Goal: Information Seeking & Learning: Learn about a topic

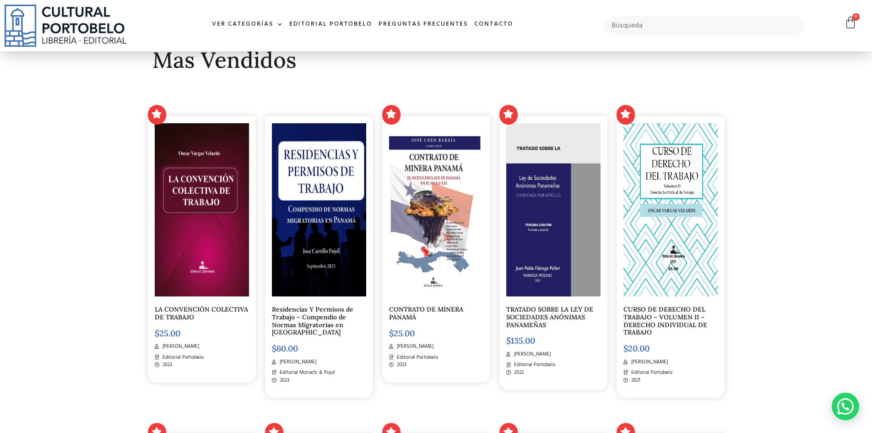
scroll to position [320, 0]
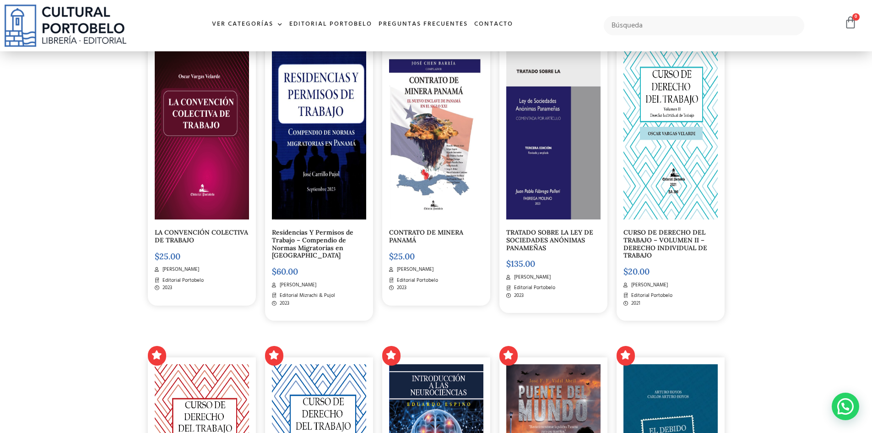
click at [207, 232] on link "LA CONVENCIÓN COLECTIVA DE TRABAJO" at bounding box center [201, 236] width 93 height 16
click at [537, 241] on link "TRATADO SOBRE LA LEY DE SOCIEDADES ANÓNIMAS PANAMEÑAS" at bounding box center [549, 240] width 87 height 24
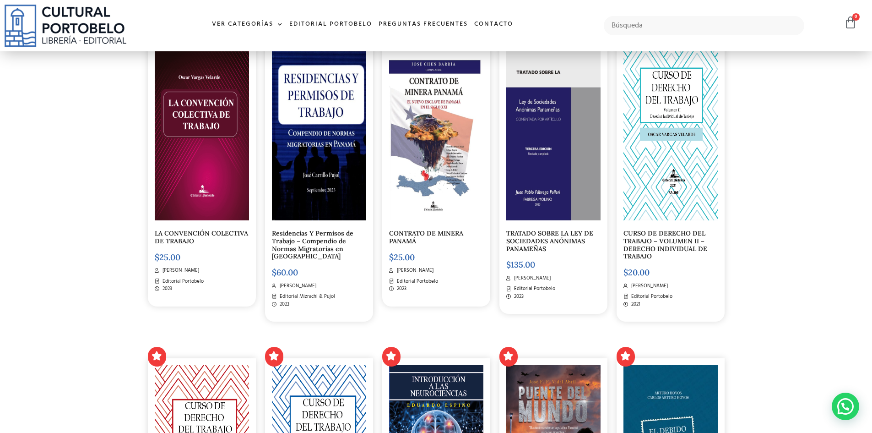
click at [667, 247] on link "CURSO DE DERECHO DEL TRABAJO – VOLUMEN II – DERECHO INDIVIDUAL DE TRABAJO" at bounding box center [666, 244] width 84 height 31
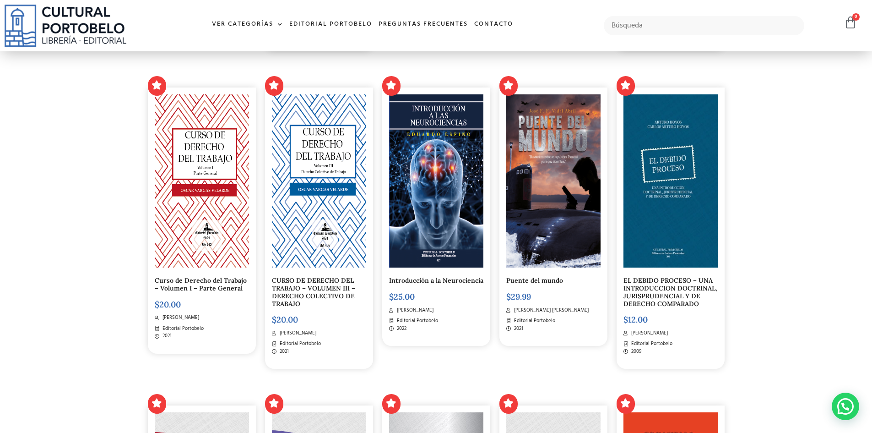
scroll to position [593, 0]
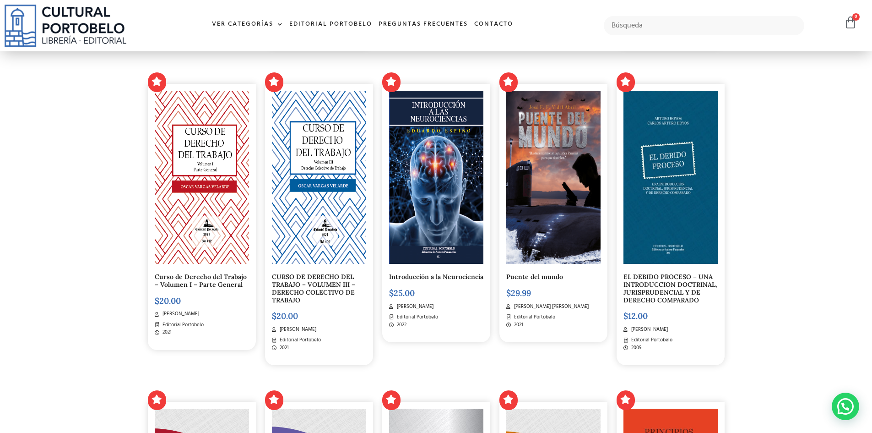
click at [216, 287] on link "Curso de Derecho del Trabajo – Volumen I – Parte General" at bounding box center [201, 280] width 92 height 16
click at [322, 290] on link "CURSO DE DERECHO DEL TRABAJO – VOLUMEN III – DERECHO COLECTIVO DE TRABAJO" at bounding box center [313, 288] width 83 height 31
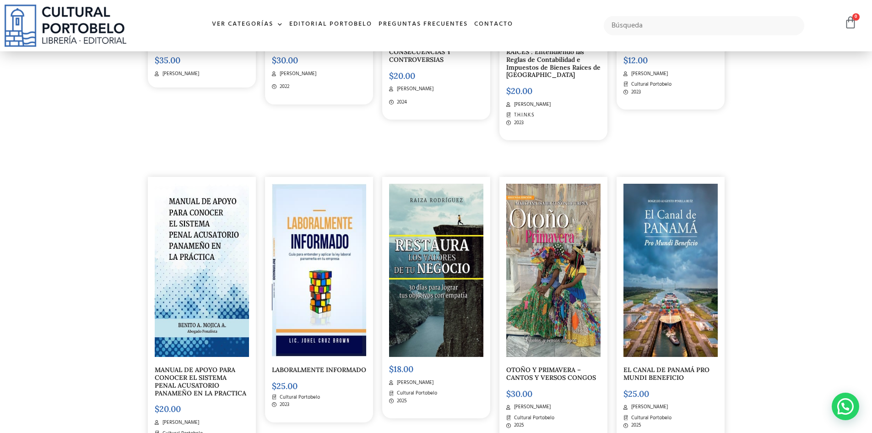
scroll to position [3202, 0]
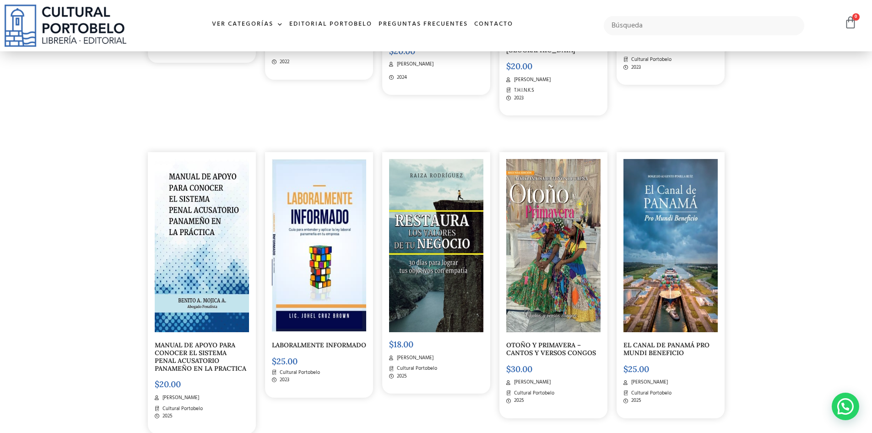
click at [317, 349] on h5 "LABORALMENTE INFORMADO" at bounding box center [319, 345] width 94 height 8
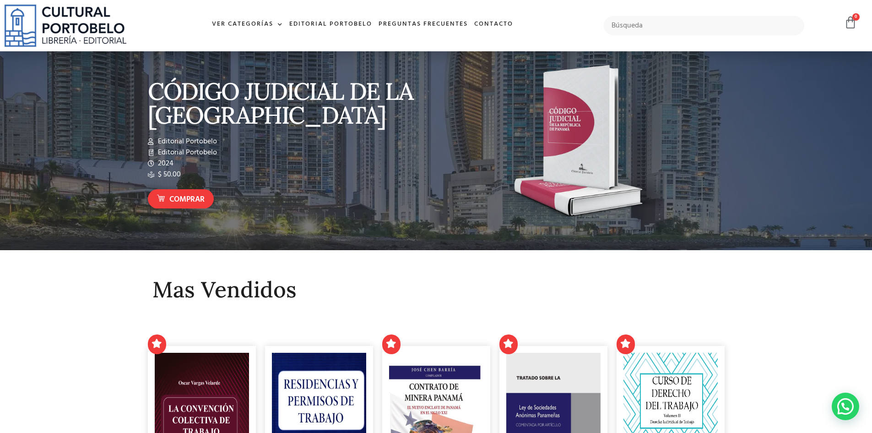
scroll to position [0, 0]
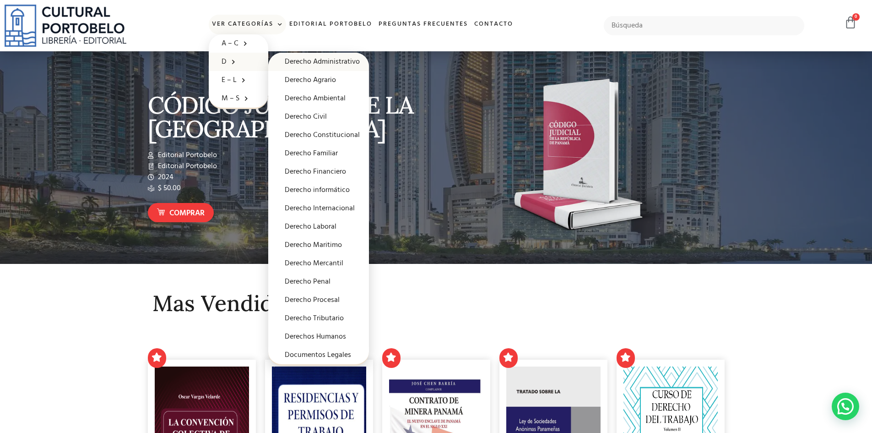
click at [295, 60] on link "Derecho Administrativo" at bounding box center [318, 62] width 101 height 18
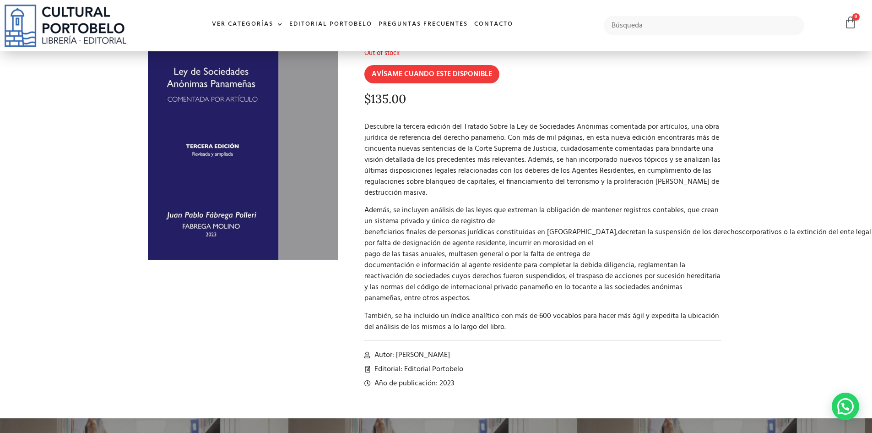
scroll to position [92, 0]
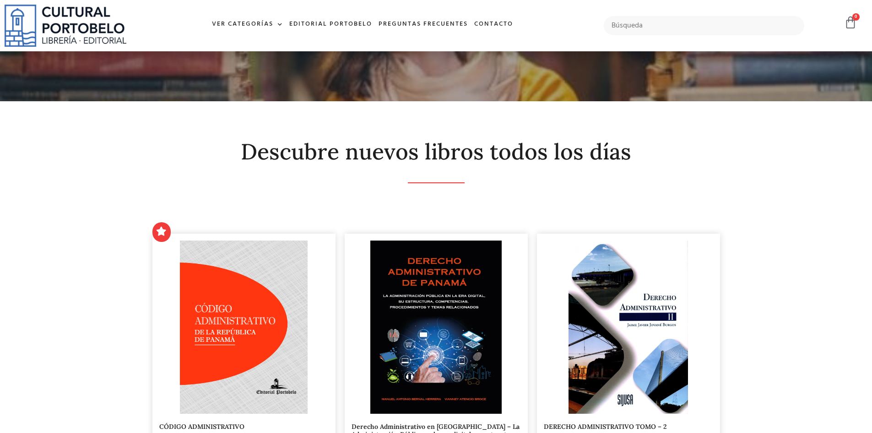
scroll to position [137, 0]
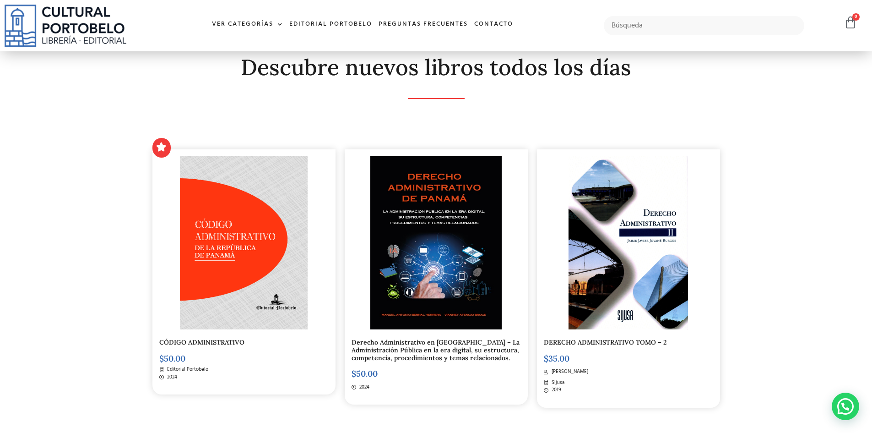
click at [415, 345] on link "Derecho Administrativo en Panamá – La Administración Pública en la era digital,…" at bounding box center [436, 350] width 168 height 24
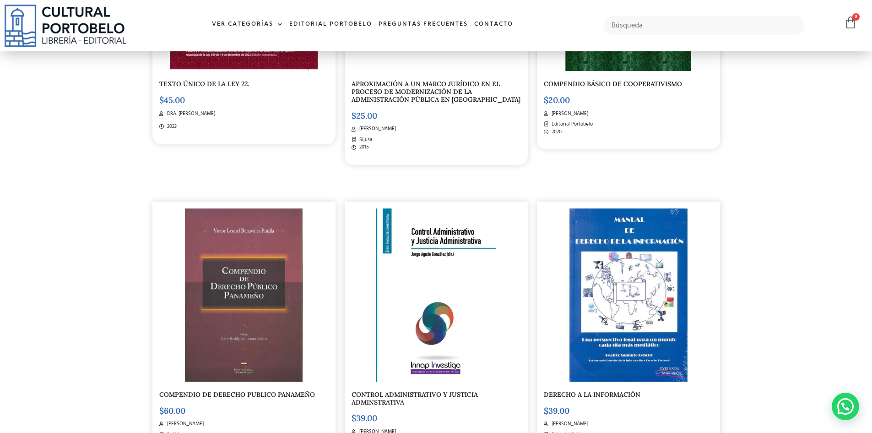
scroll to position [1419, 0]
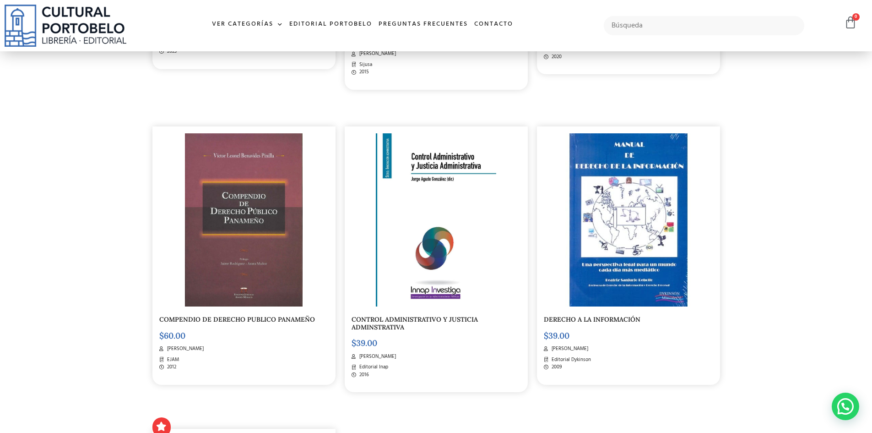
click at [417, 328] on link "CONTROL ADMINISTRATIVO Y JUSTICIA ADMINSTRATIVA" at bounding box center [415, 323] width 126 height 16
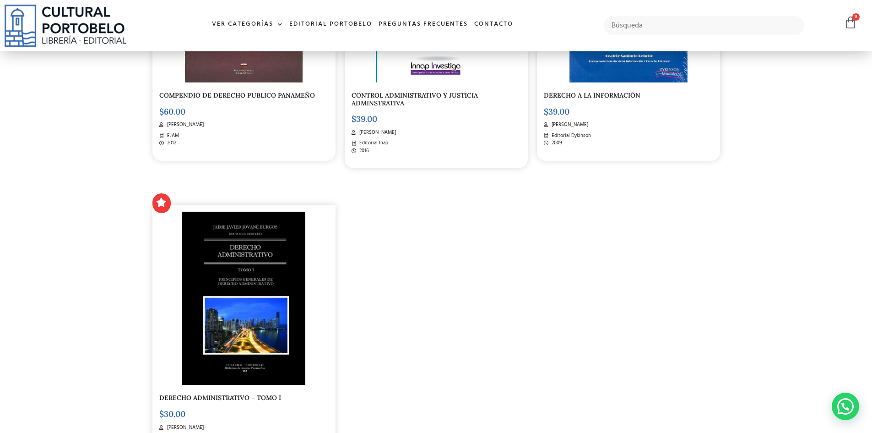
scroll to position [1739, 0]
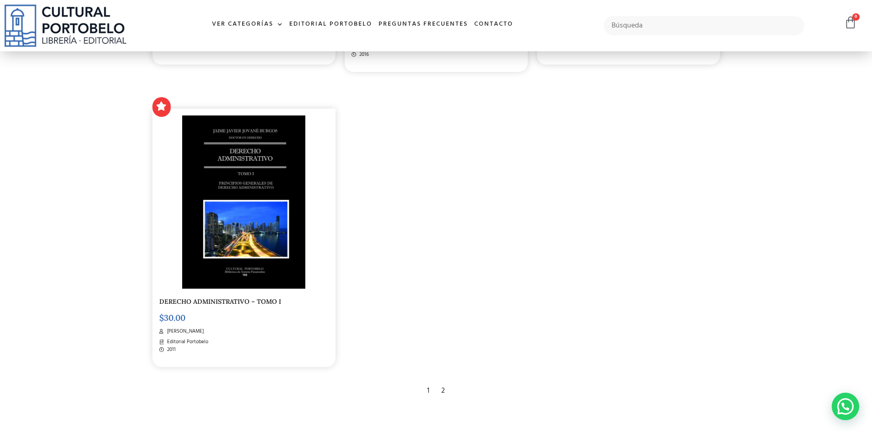
click at [443, 400] on div "2" at bounding box center [443, 390] width 13 height 20
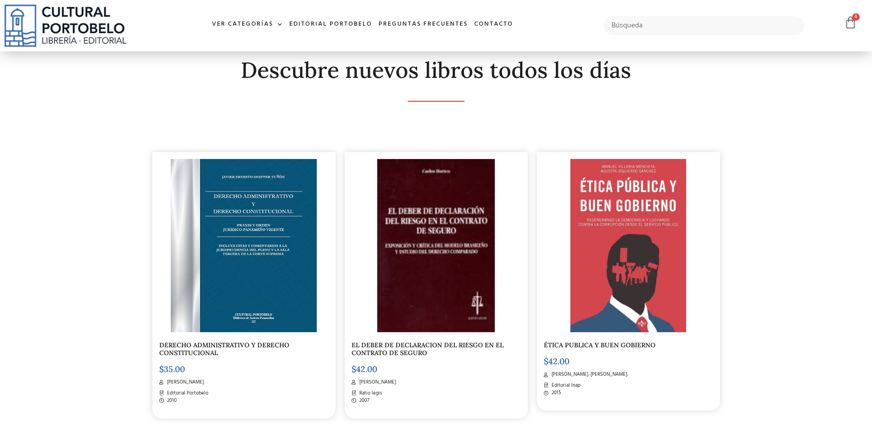
scroll to position [137, 0]
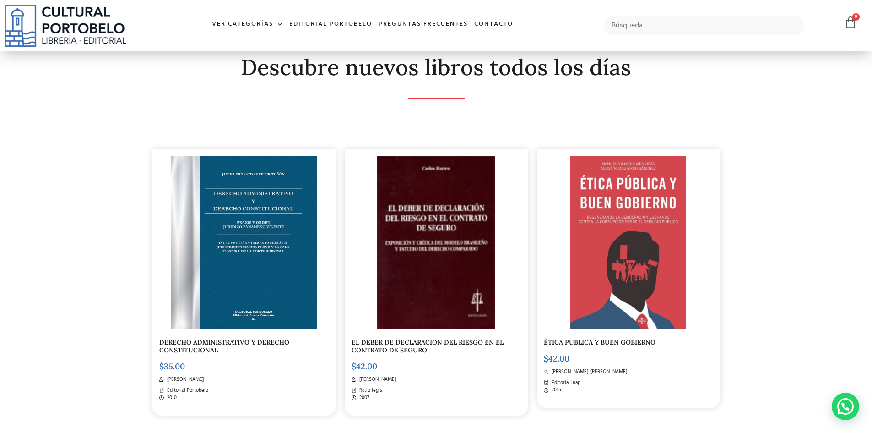
click at [224, 342] on link "DERECHO ADMINISTRATIVO Y DERECHO CONSTITUCIONAL" at bounding box center [224, 346] width 130 height 16
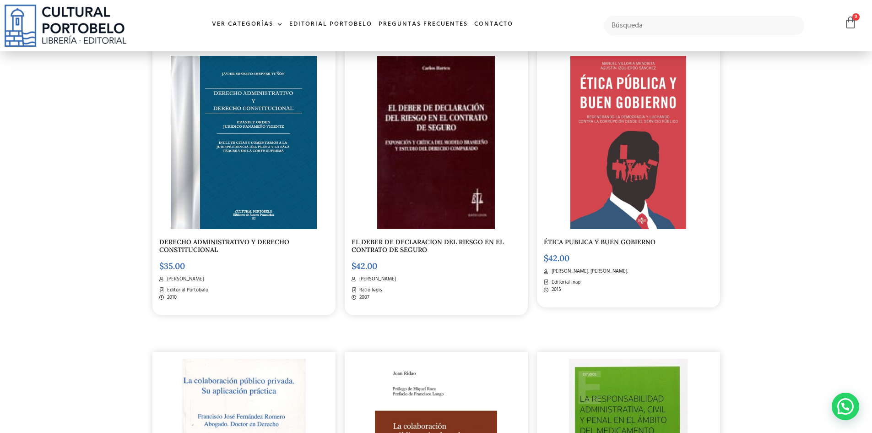
scroll to position [274, 0]
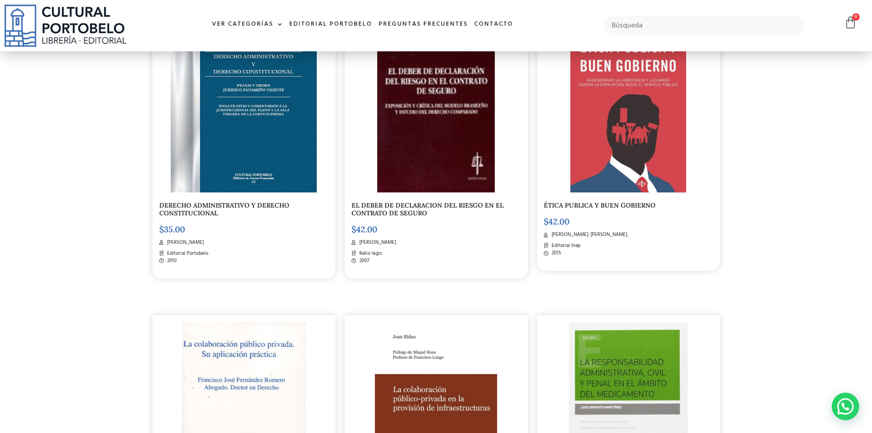
click at [417, 209] on link "EL DEBER DE DECLARACION DEL RIESGO EN EL CONTRATO DE SEGURO" at bounding box center [428, 209] width 152 height 16
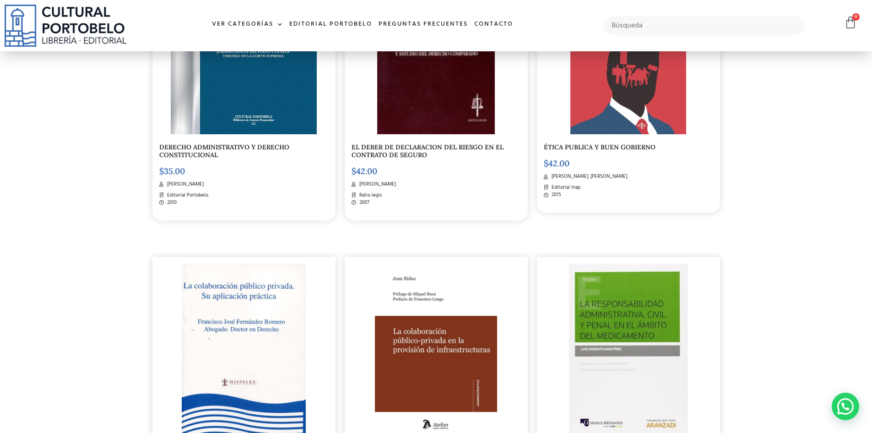
scroll to position [457, 0]
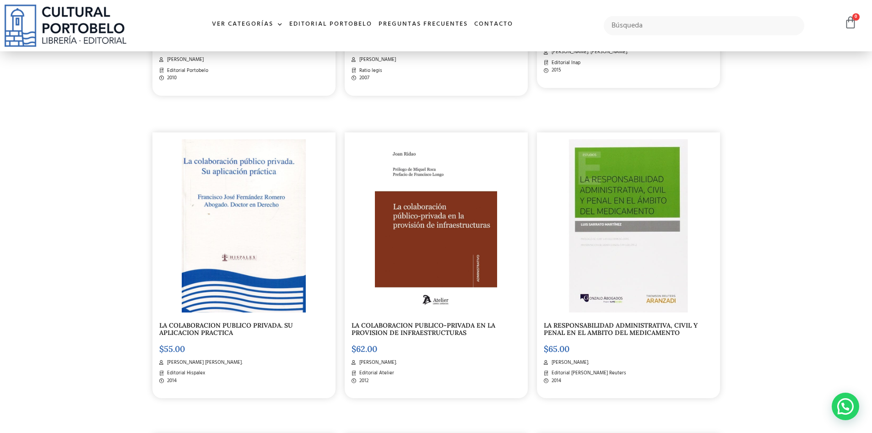
click at [235, 323] on link "LA COLABORACION PUBLICO PRIVADA. SU APLICACION PRACTICA" at bounding box center [226, 329] width 134 height 16
click at [421, 331] on link "LA COLABORACION PUBLICO-PRIVADA EN LA PROVISION DE INFRAESTRUCTURAS" at bounding box center [424, 329] width 144 height 16
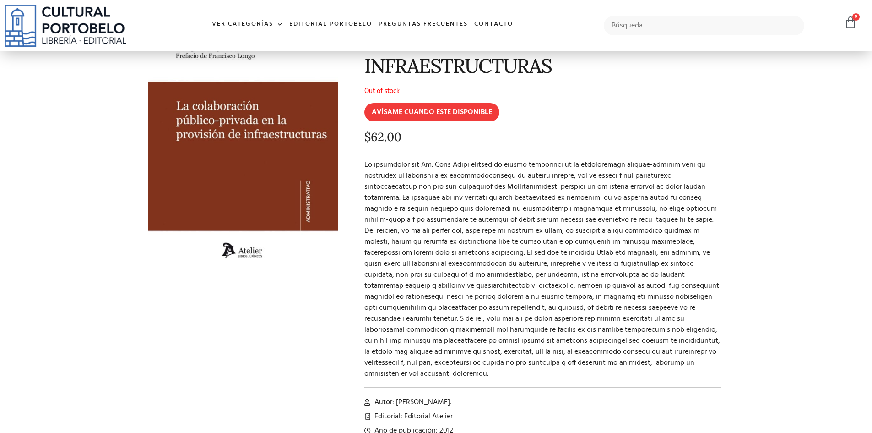
scroll to position [92, 0]
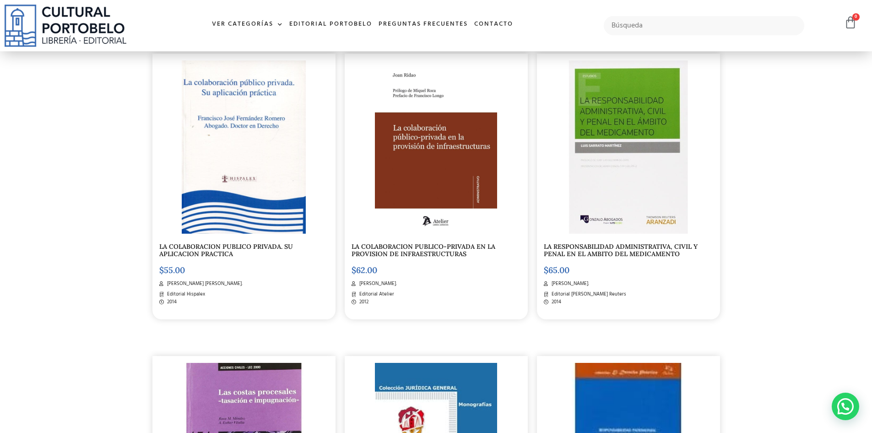
scroll to position [548, 0]
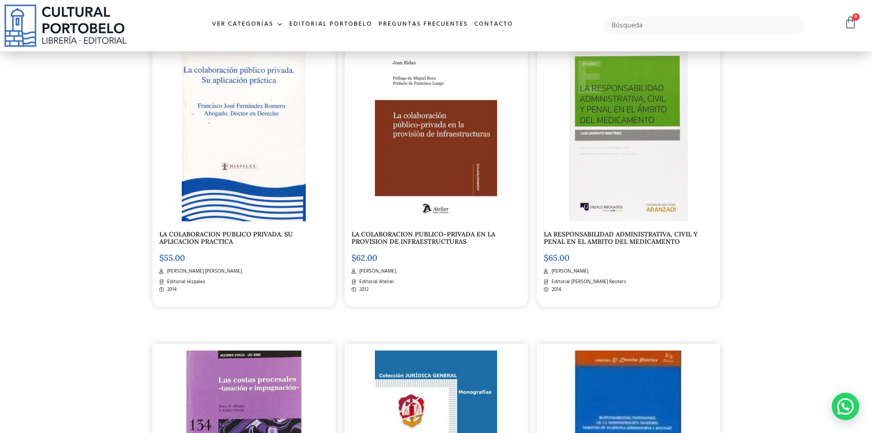
click at [616, 237] on link "LA RESPONSABILIDAD ADMINISTRATIVA, CIVIL Y PENAL EN EL AMBITO DEL MEDICAMENTO" at bounding box center [621, 238] width 154 height 16
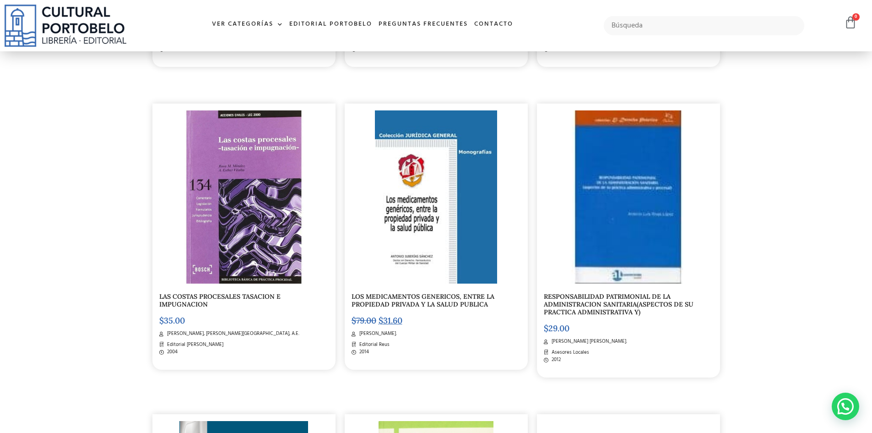
scroll to position [869, 0]
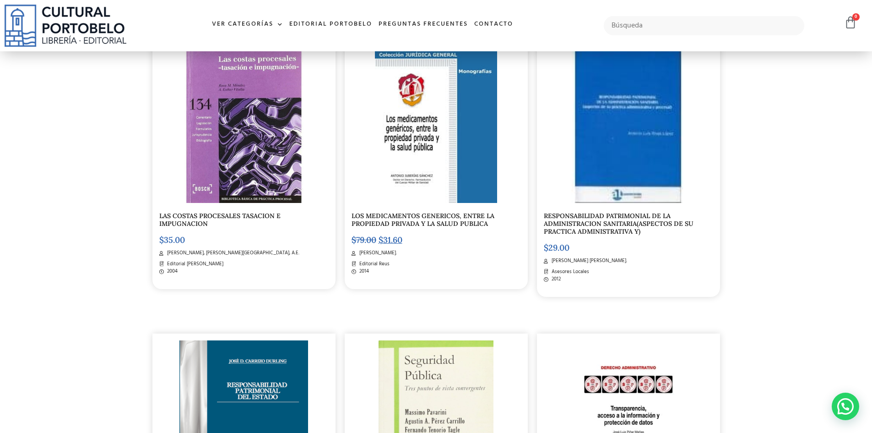
click at [400, 221] on link "LOS MEDICAMENTOS GENERICOS, ENTRE LA PROPIEDAD PRIVADA Y LA SALUD PUBLICA" at bounding box center [423, 220] width 143 height 16
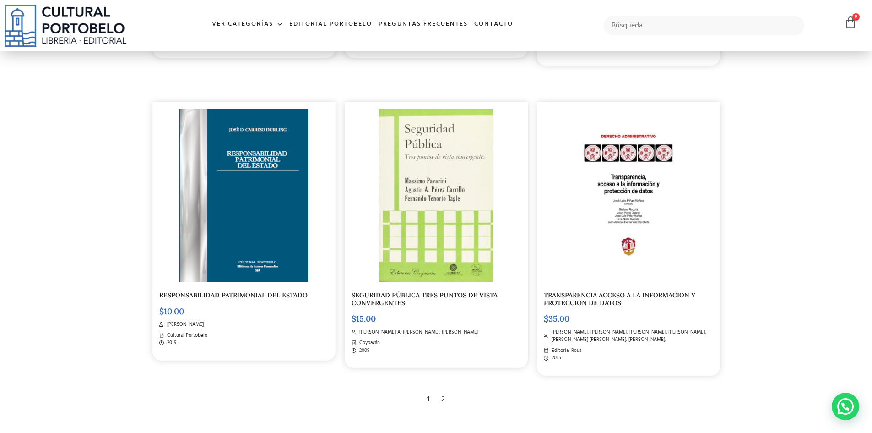
scroll to position [1143, 0]
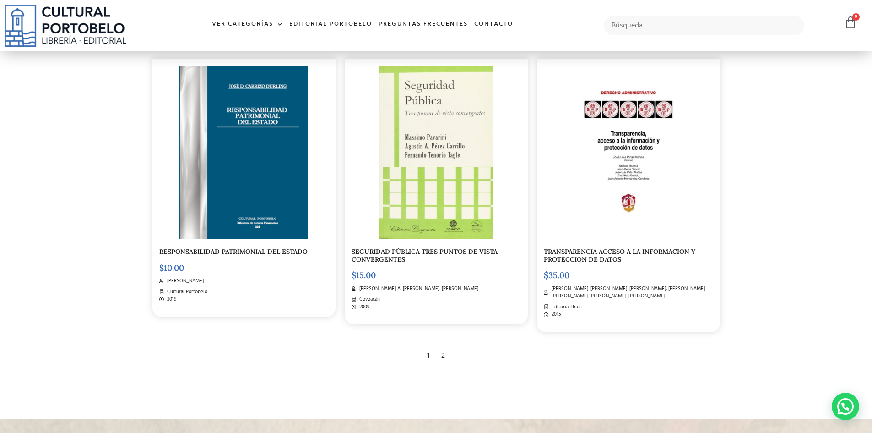
click at [608, 292] on span "Rodotà, Stefano. Nieto Garrido, Eva. Piñar Mañas, José Luis. Hernández Corchete…" at bounding box center [631, 292] width 164 height 15
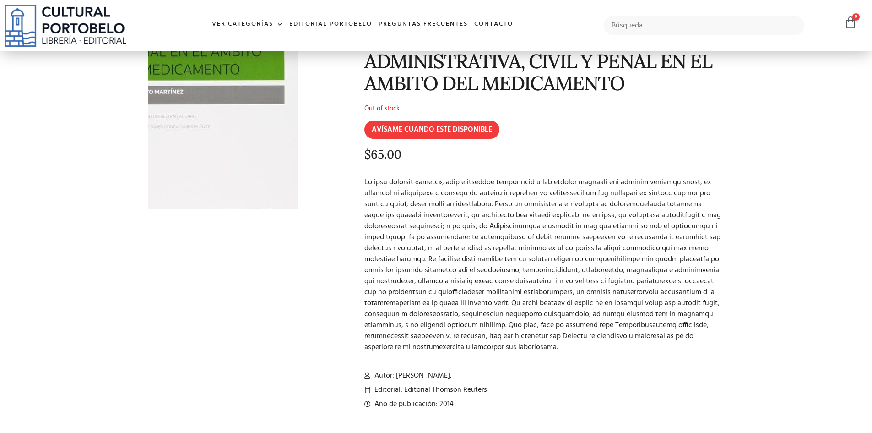
scroll to position [92, 0]
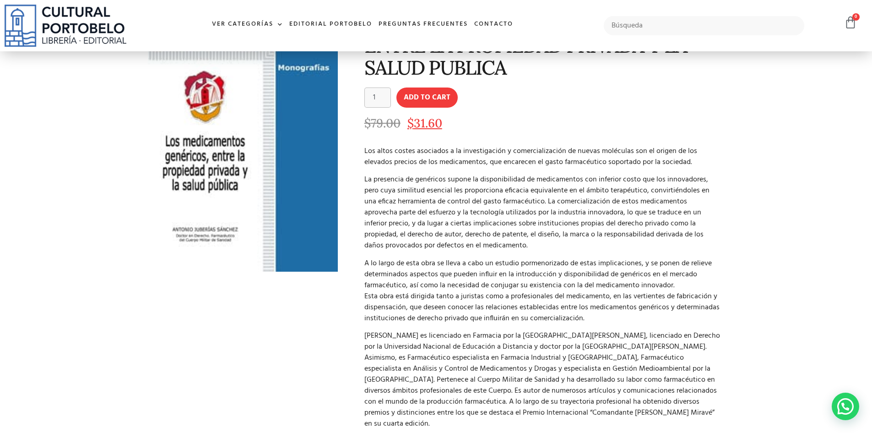
scroll to position [92, 0]
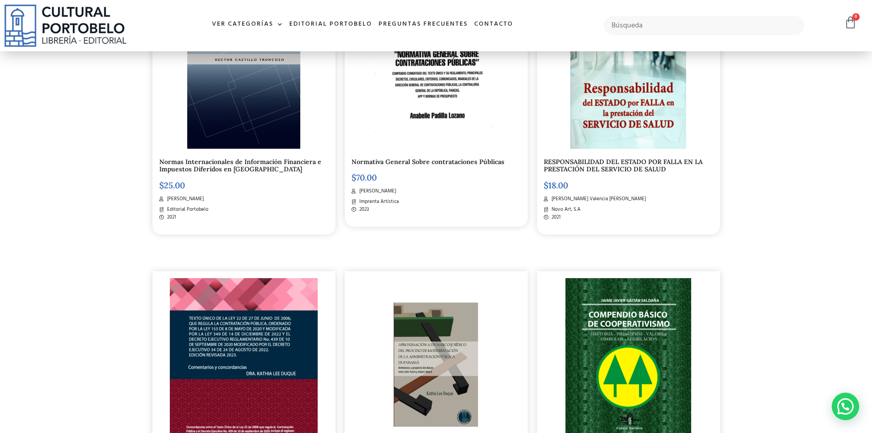
scroll to position [961, 0]
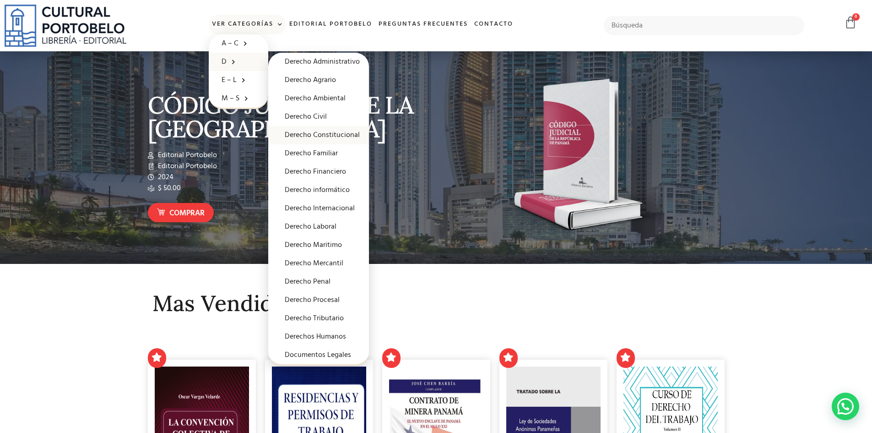
click at [325, 134] on link "Derecho Constitucional" at bounding box center [318, 135] width 101 height 18
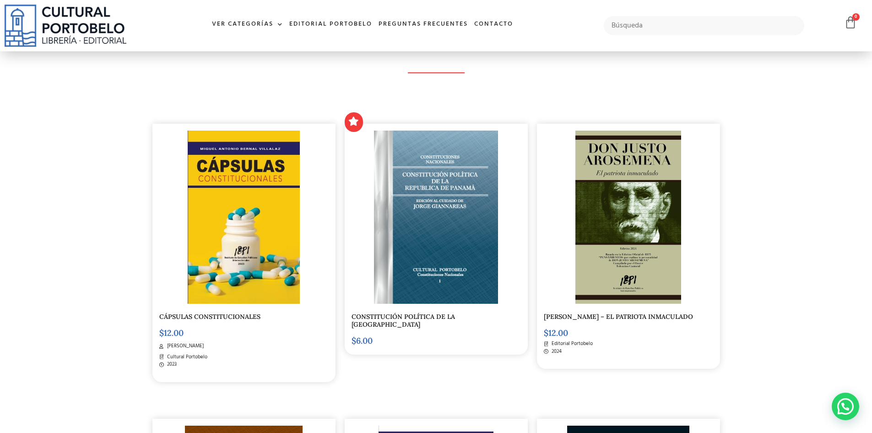
scroll to position [137, 0]
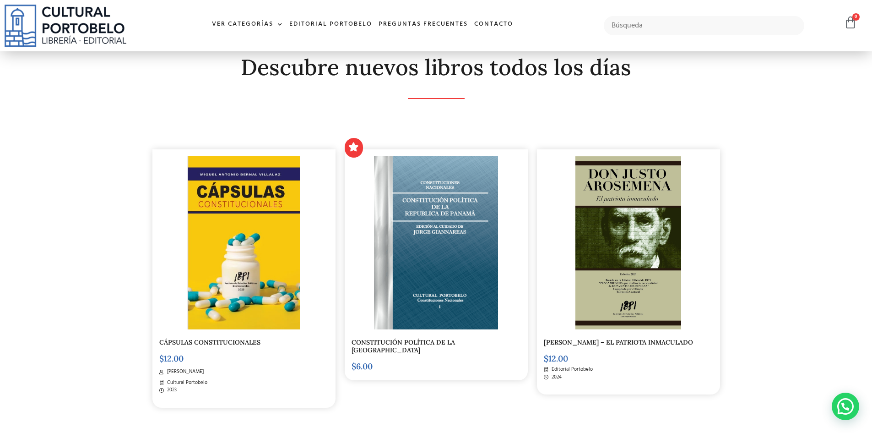
click at [417, 341] on link "CONSTITUCIÓN POLÍTICA DE LA [GEOGRAPHIC_DATA]" at bounding box center [403, 346] width 103 height 16
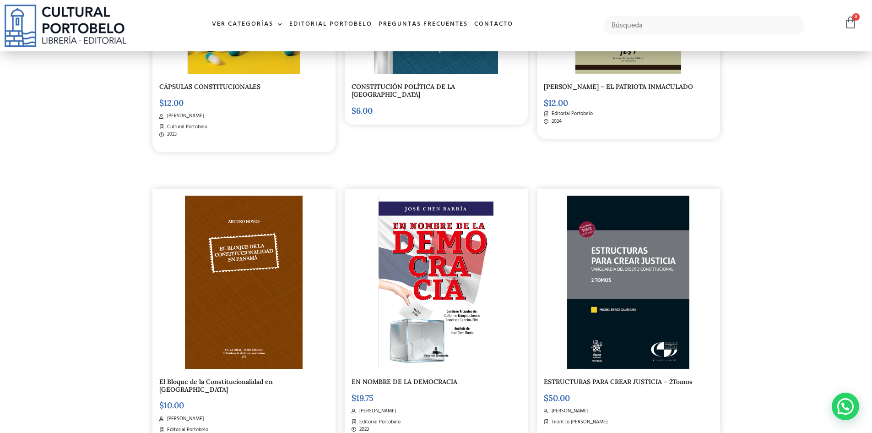
scroll to position [503, 0]
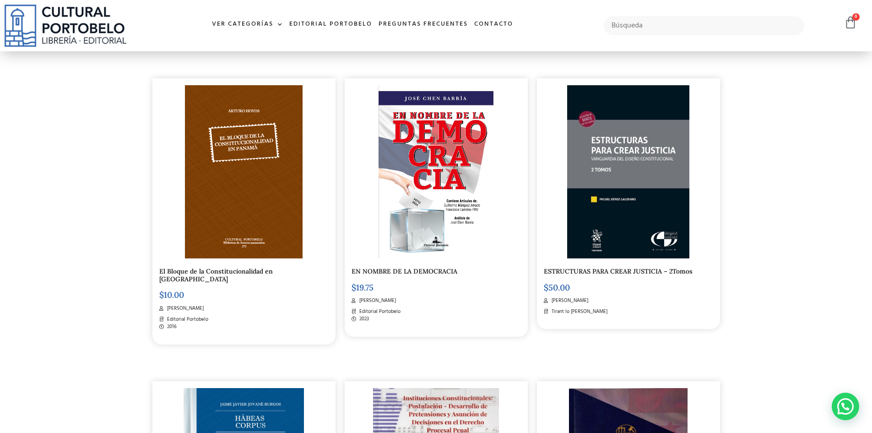
click at [604, 271] on link "ESTRUCTURAS PARA CREAR JUSTICIA – 2Tomos" at bounding box center [618, 271] width 149 height 8
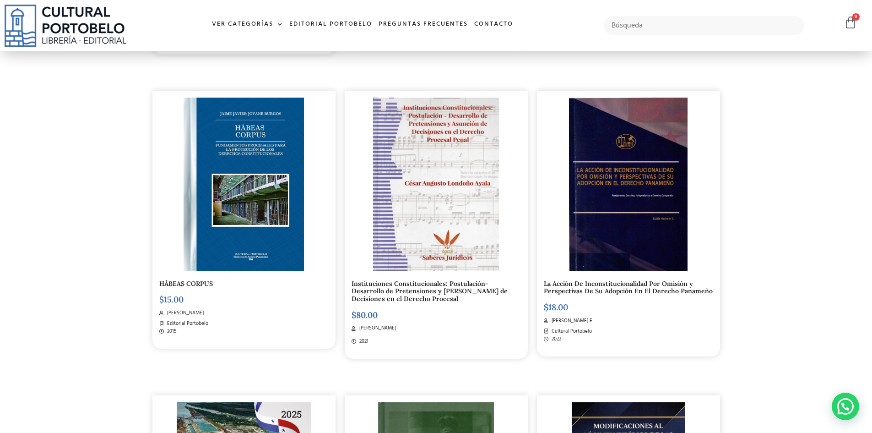
scroll to position [777, 0]
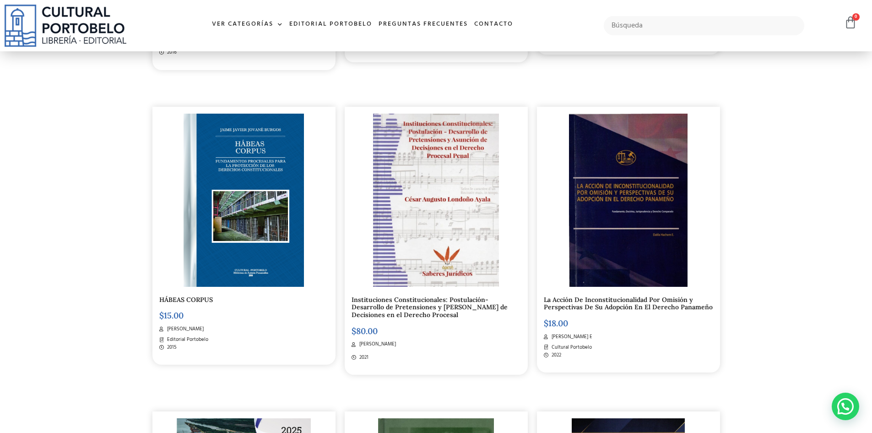
click at [450, 298] on link "Instituciones Constitucionales: Postulación- Desarrollo de Pretensiones y Asunc…" at bounding box center [430, 307] width 156 height 24
click at [597, 299] on link "La Acción De Inconstitucionalidad Por Omisión y Perspectivas De Su Adopción En …" at bounding box center [628, 304] width 169 height 16
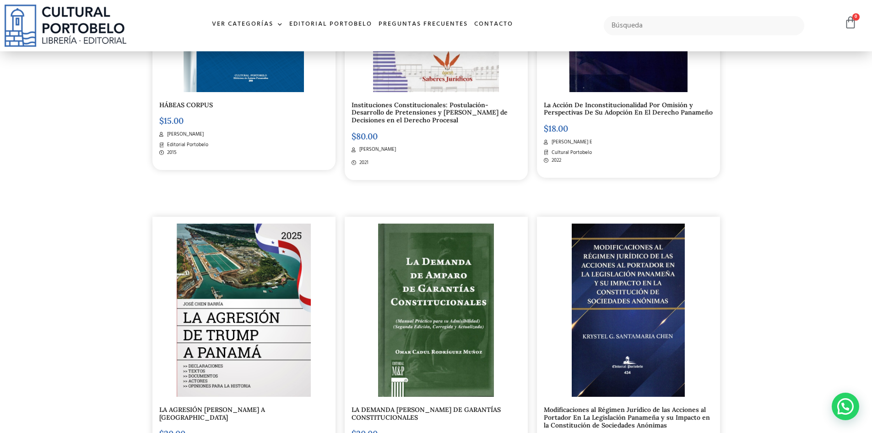
scroll to position [1051, 0]
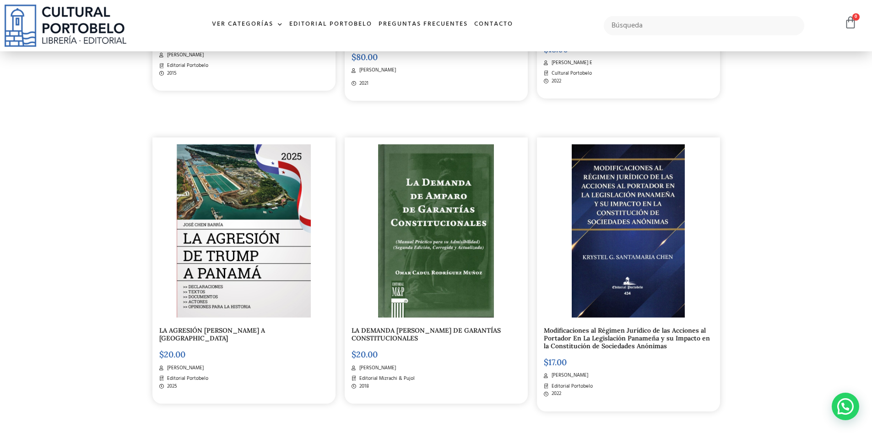
click at [615, 252] on img at bounding box center [629, 230] width 114 height 173
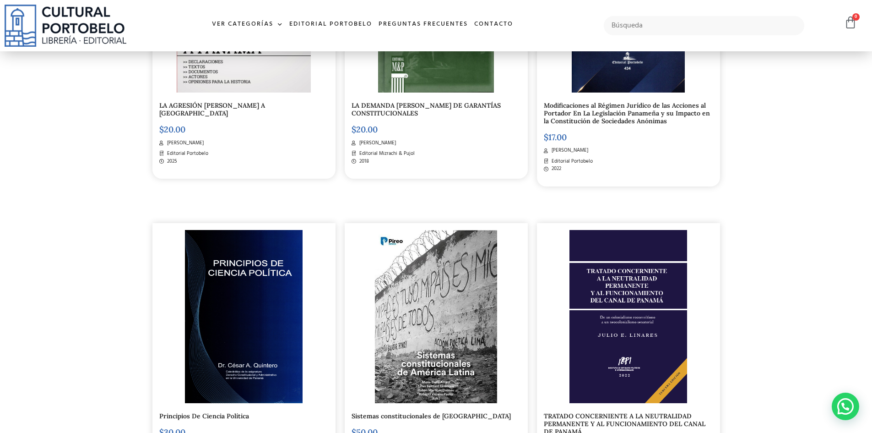
scroll to position [1372, 0]
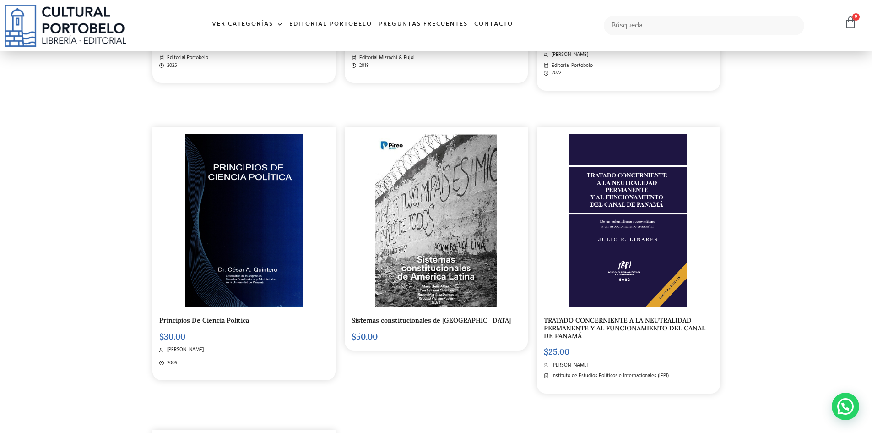
click at [436, 316] on link "Sistemas constitucionales de [GEOGRAPHIC_DATA]" at bounding box center [431, 320] width 159 height 8
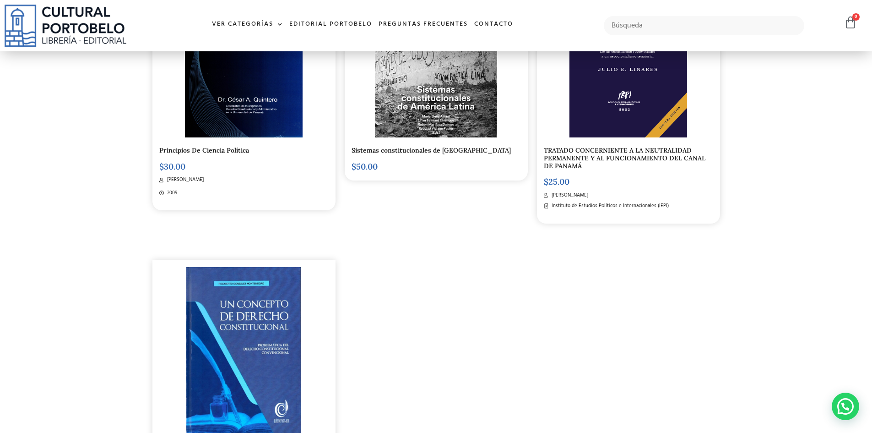
scroll to position [1555, 0]
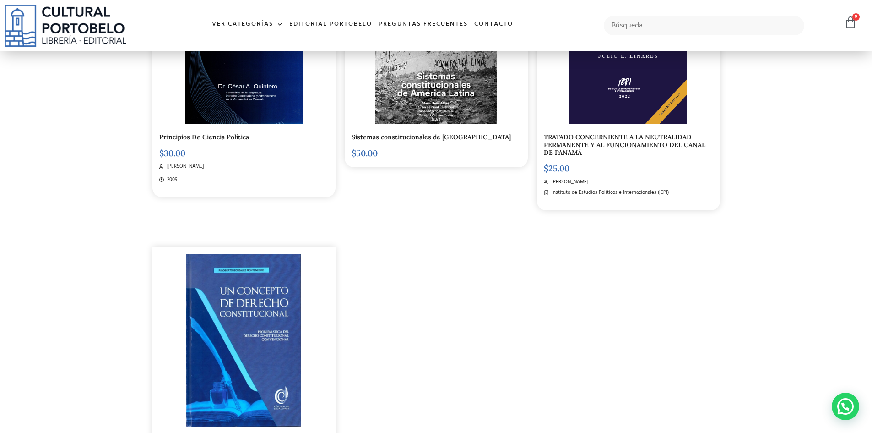
click at [272, 286] on img at bounding box center [243, 340] width 115 height 173
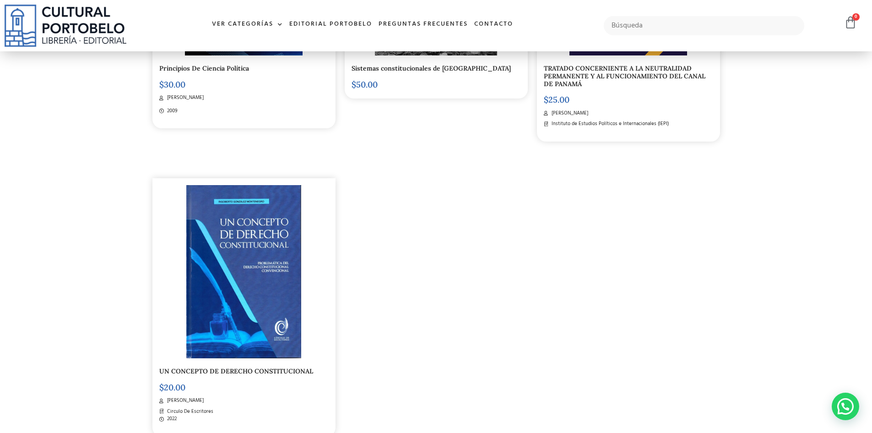
scroll to position [1737, 0]
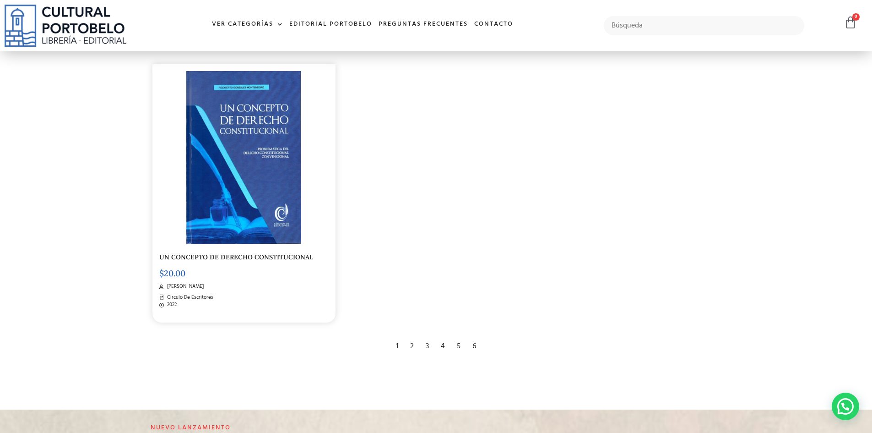
click at [413, 337] on div "2" at bounding box center [412, 346] width 13 height 20
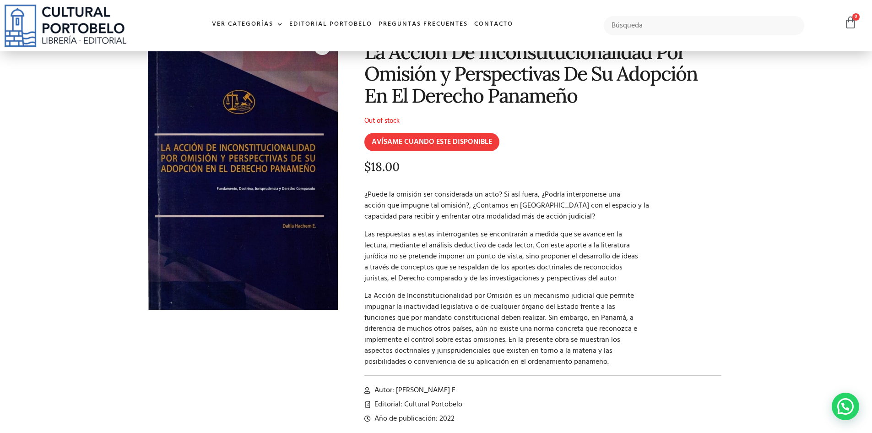
scroll to position [92, 0]
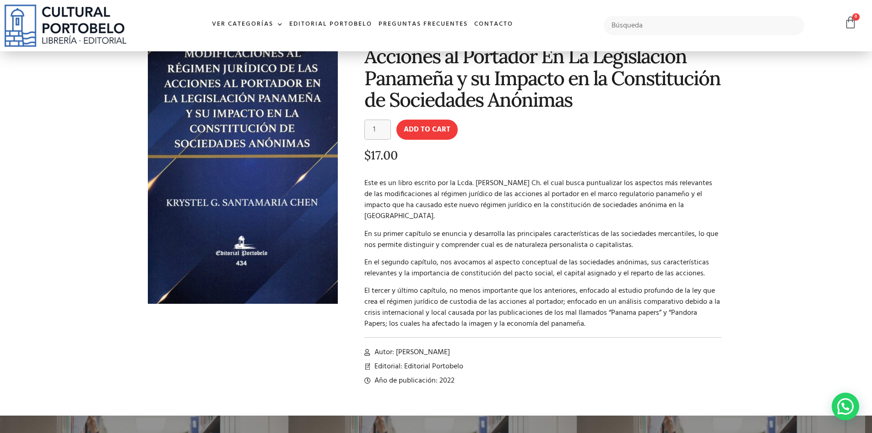
scroll to position [92, 0]
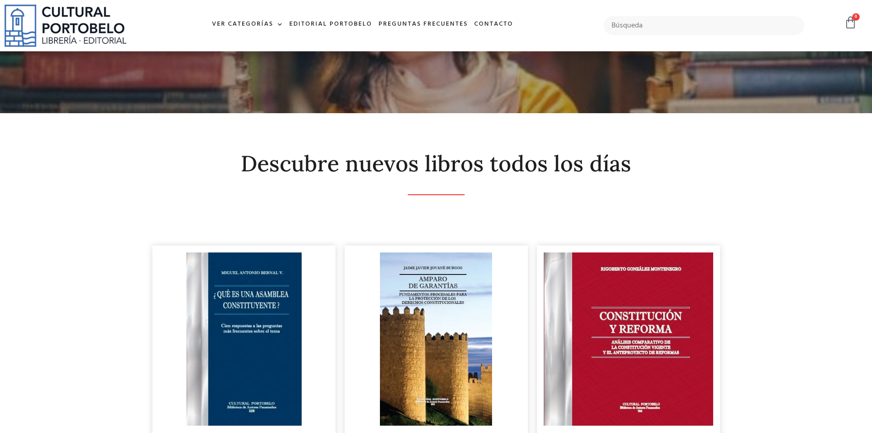
scroll to position [137, 0]
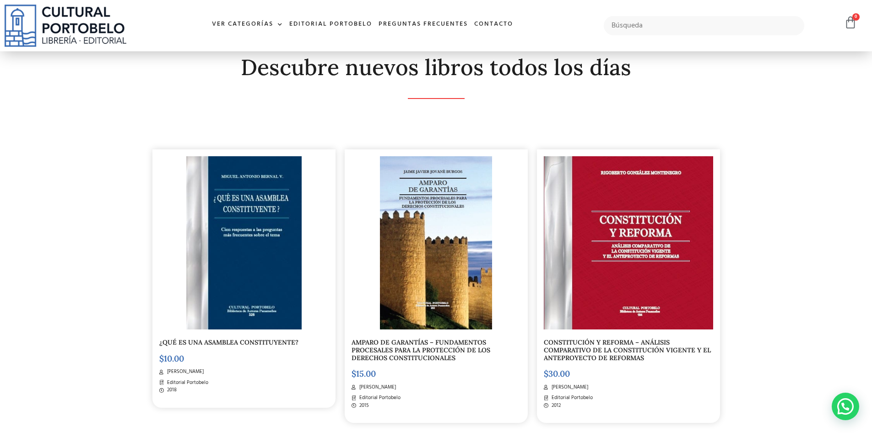
click at [442, 344] on link "AMPARO DE GARANTÍAS – FUNDAMENTOS PROCESALES PARA LA PROTECCIÓN DE LOS DERECHOS…" at bounding box center [421, 350] width 139 height 24
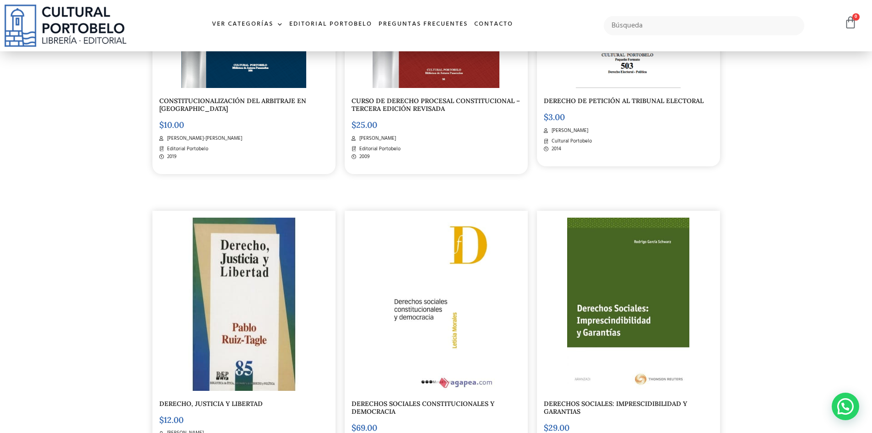
scroll to position [732, 0]
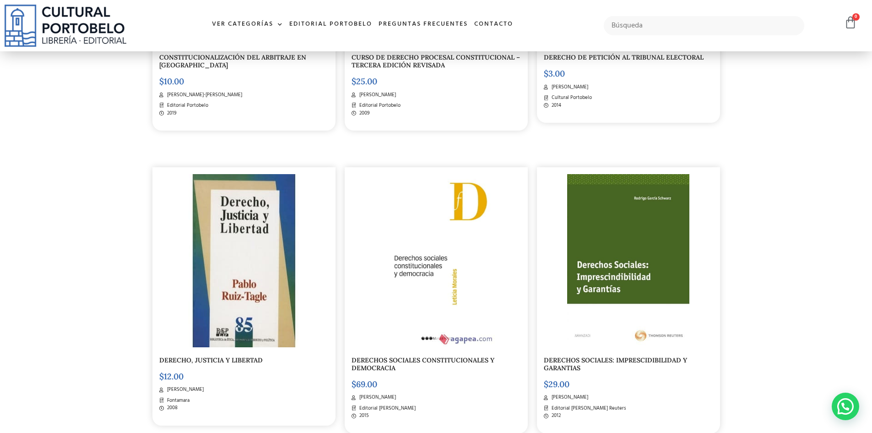
click at [249, 231] on img at bounding box center [243, 260] width 169 height 173
click at [412, 359] on link "DERECHOS SOCIALES CONSTITUCIONALES Y DEMOCRACIA" at bounding box center [423, 364] width 143 height 16
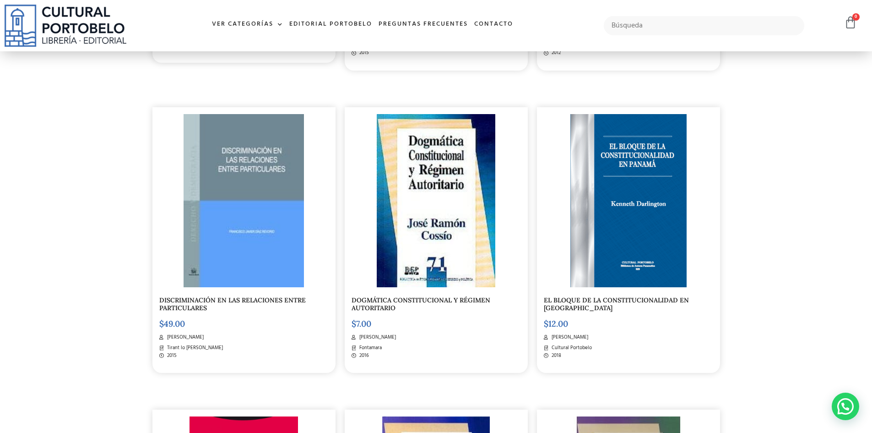
scroll to position [1097, 0]
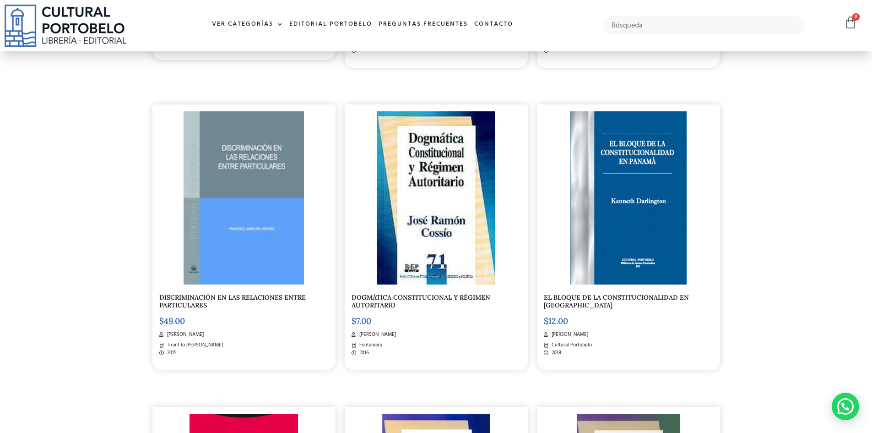
click at [245, 298] on link "DISCRIMINACIÓN EN LAS RELACIONES ENTRE PARTICULARES" at bounding box center [232, 301] width 147 height 16
click at [422, 298] on link "DOGMÁTICA CONSTITUCIONAL Y RÉGIMEN AUTORITARIO" at bounding box center [421, 301] width 139 height 16
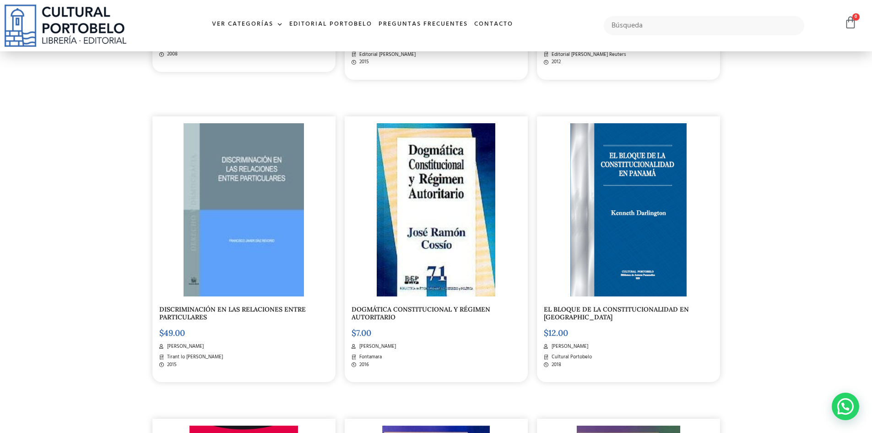
scroll to position [1005, 0]
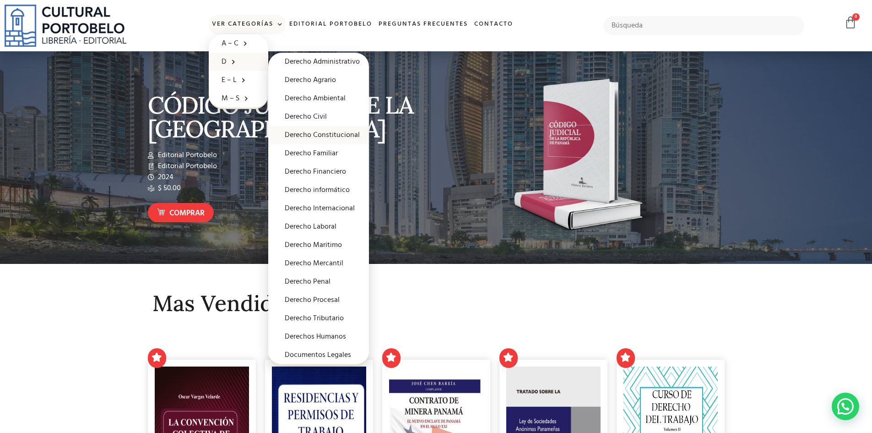
click at [315, 133] on link "Derecho Constitucional" at bounding box center [318, 135] width 101 height 18
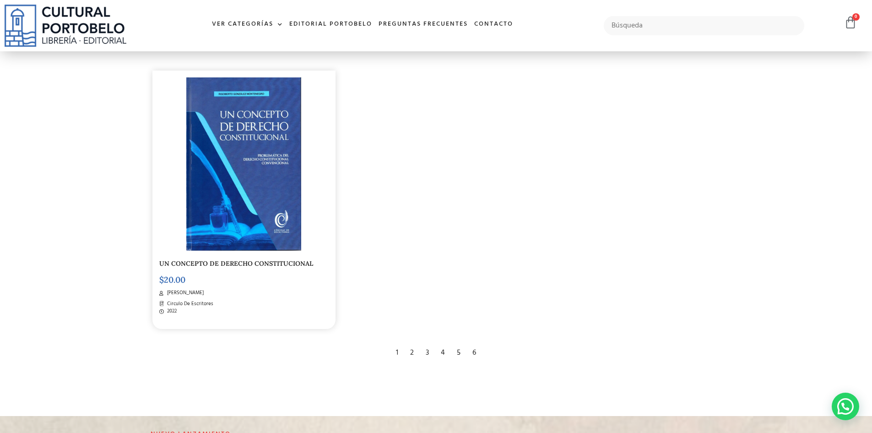
scroll to position [1877, 0]
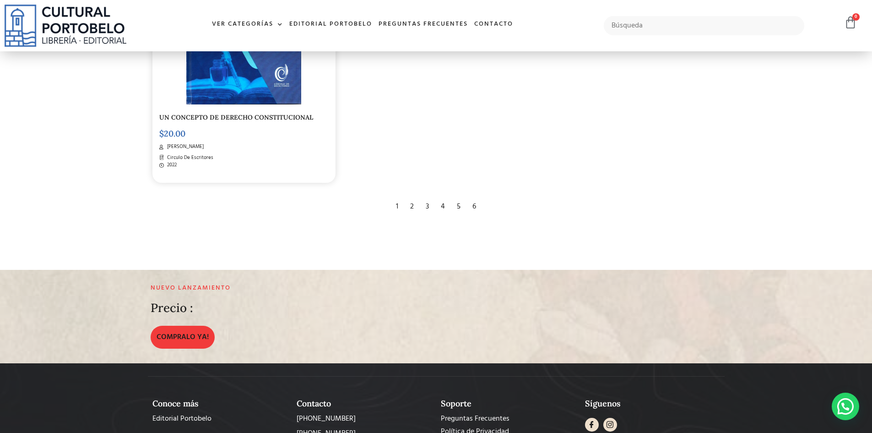
click at [412, 198] on div "2" at bounding box center [412, 206] width 13 height 20
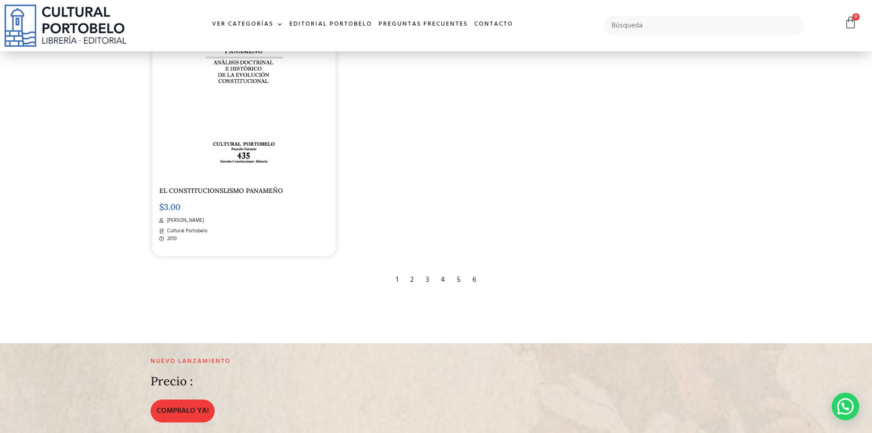
scroll to position [1969, 0]
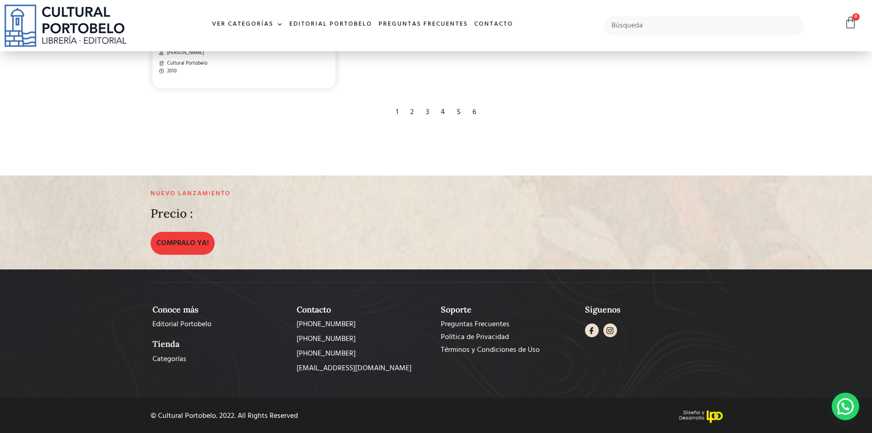
click at [427, 110] on div "3" at bounding box center [427, 112] width 12 height 20
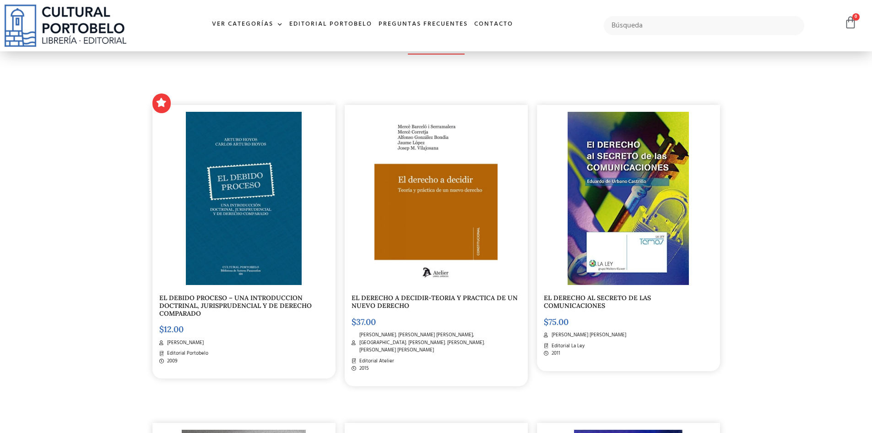
scroll to position [183, 0]
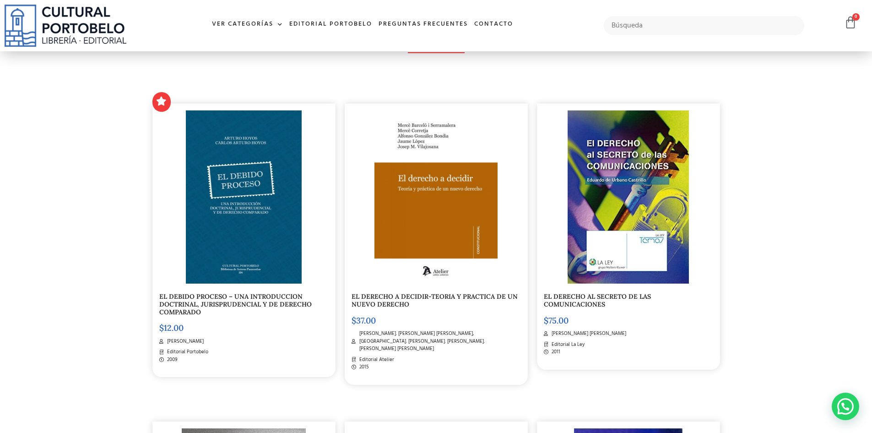
click at [414, 296] on link "EL DERECHO A DECIDIR-TEORIA Y PRACTICA DE UN NUEVO DERECHO" at bounding box center [435, 300] width 166 height 16
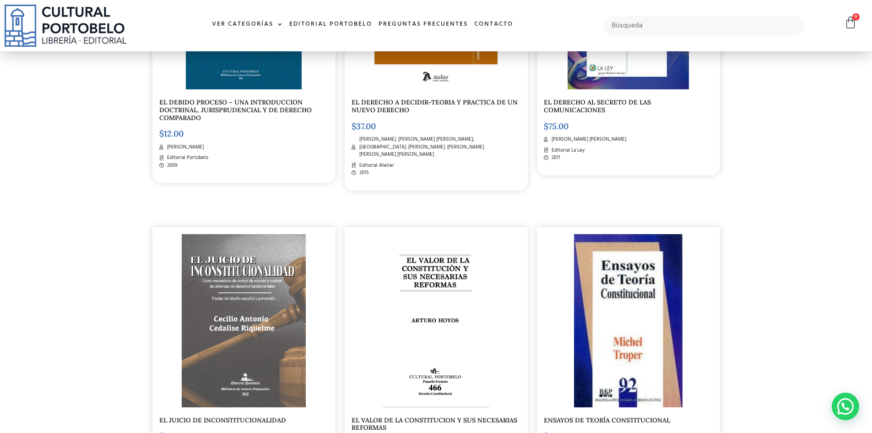
scroll to position [457, 0]
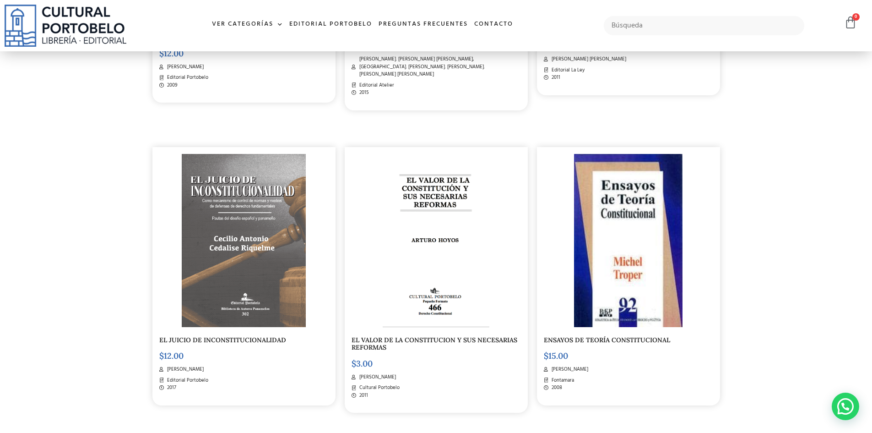
click at [225, 232] on img at bounding box center [244, 240] width 125 height 173
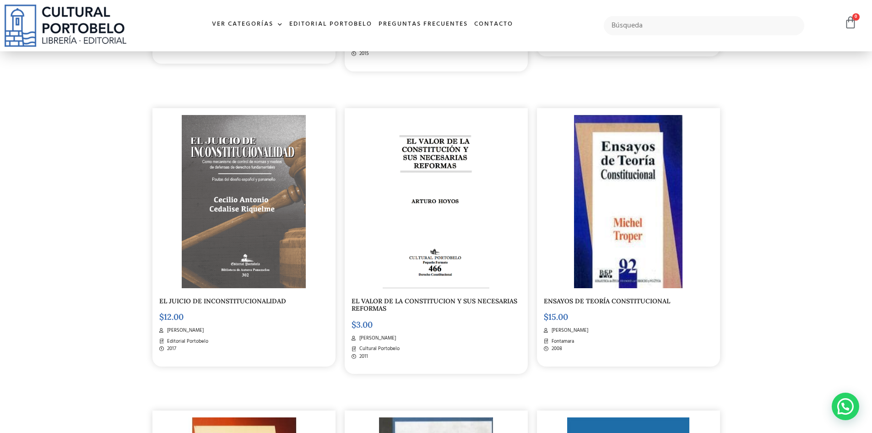
scroll to position [548, 0]
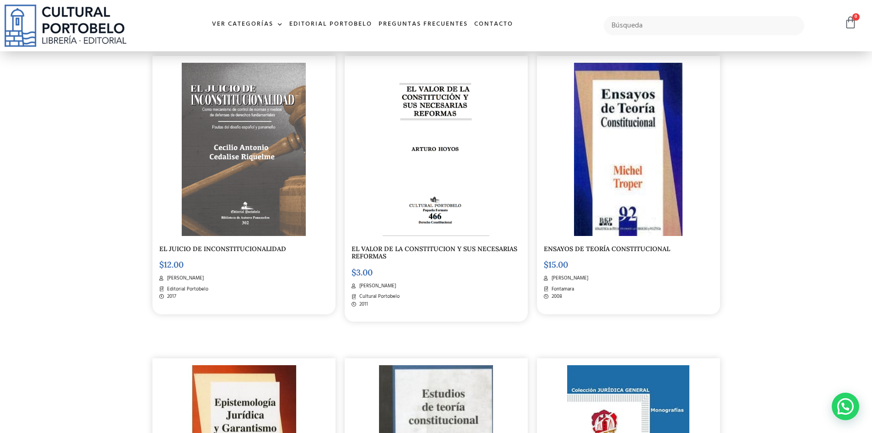
click at [448, 212] on img at bounding box center [436, 149] width 106 height 173
click at [602, 245] on link "ENSAYOS DE TEORÍA CONSTITUCIONAL" at bounding box center [607, 249] width 126 height 8
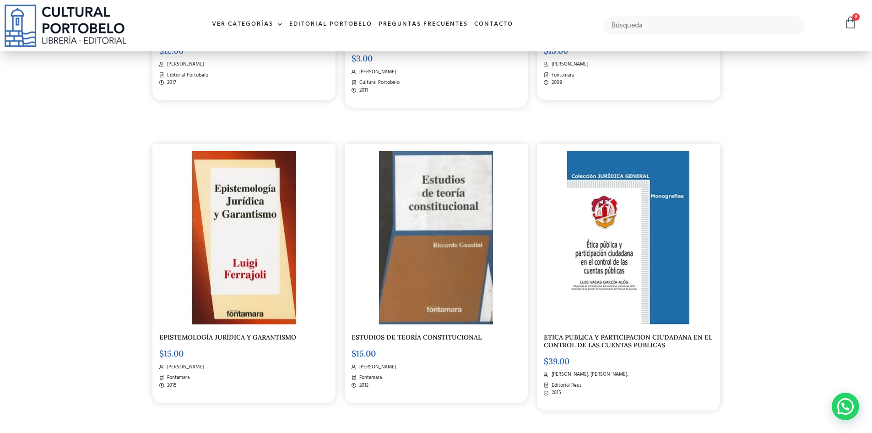
scroll to position [776, 0]
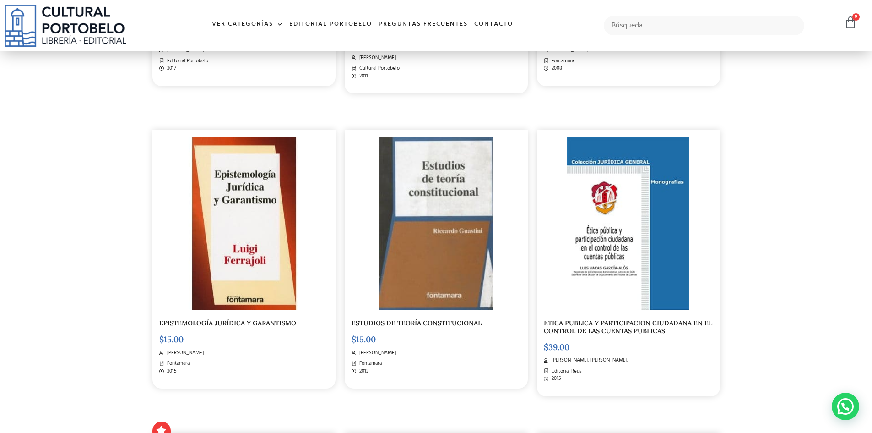
click at [435, 319] on link "ESTUDIOS DE TEORÍA CONSTITUCIONAL" at bounding box center [417, 323] width 130 height 8
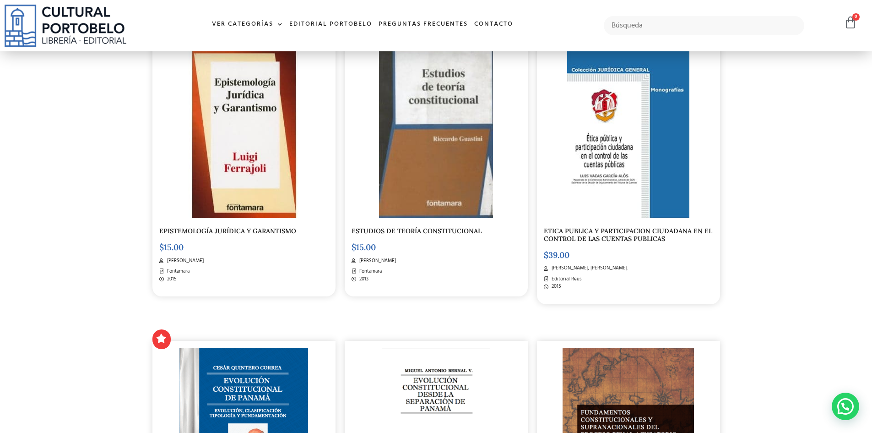
scroll to position [868, 0]
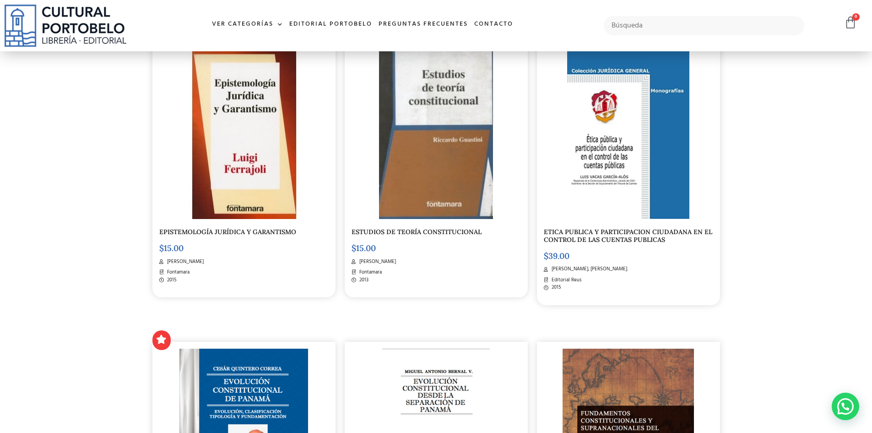
click at [592, 228] on link "ETICA PUBLICA Y PARTICIPACION CIUDADANA EN EL CONTROL DE LAS CUENTAS PUBLICAS" at bounding box center [628, 236] width 168 height 16
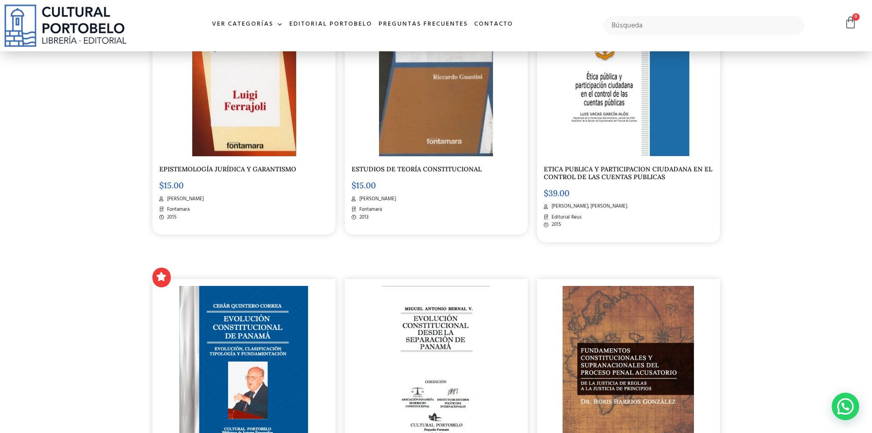
scroll to position [1050, 0]
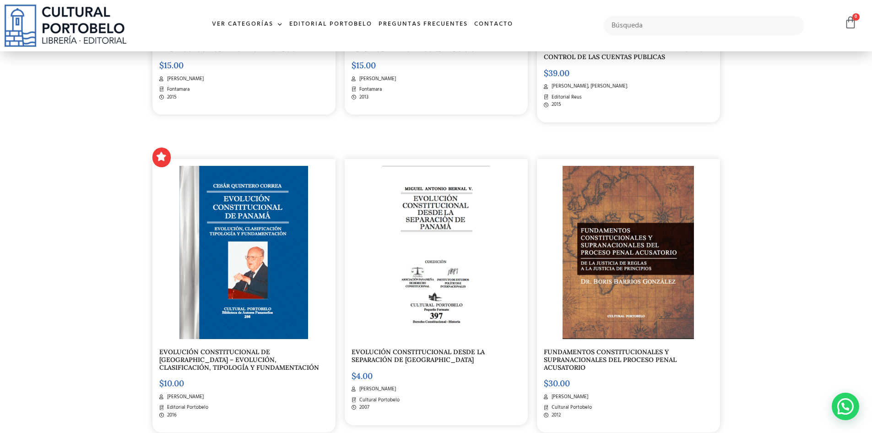
click at [425, 349] on link "EVOLUCIÓN CONSTITUCIONAL DESDE LA SEPARACIÓN DE PANAMÁ" at bounding box center [418, 355] width 133 height 16
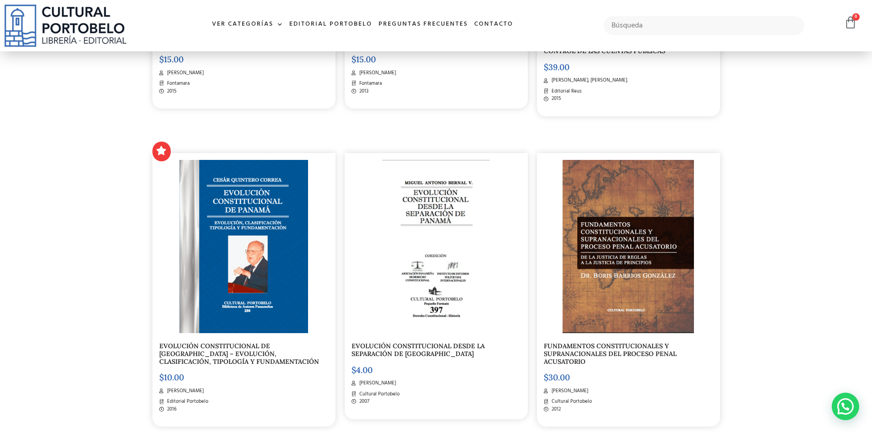
scroll to position [1187, 0]
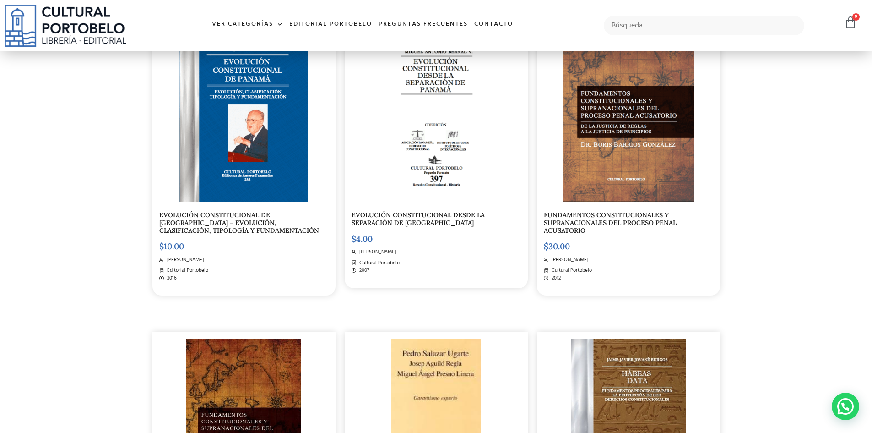
click at [614, 214] on link "FUNDAMENTOS CONSTITUCIONALES Y SUPRANACIONALES DEL PROCESO PENAL ACUSATORIO" at bounding box center [610, 223] width 133 height 24
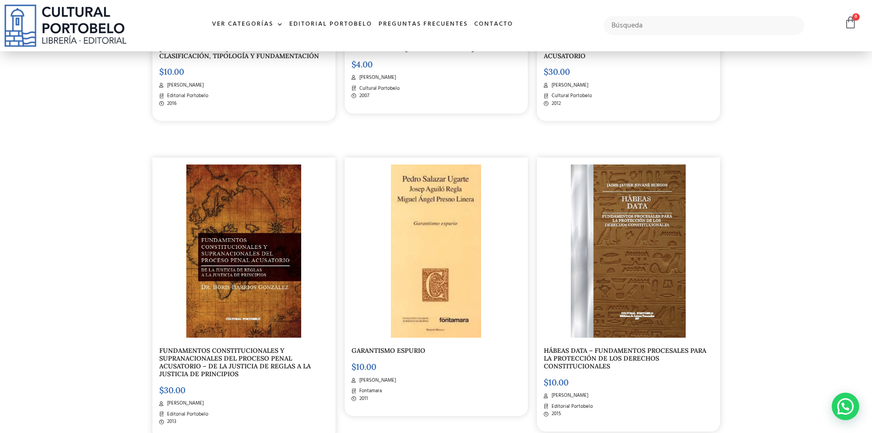
scroll to position [1416, 0]
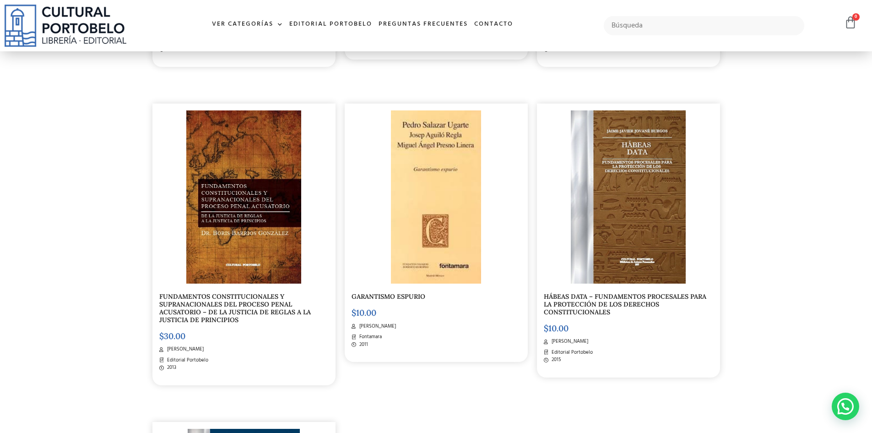
click at [400, 292] on link "GARANTISMO ESPURIO" at bounding box center [389, 296] width 74 height 8
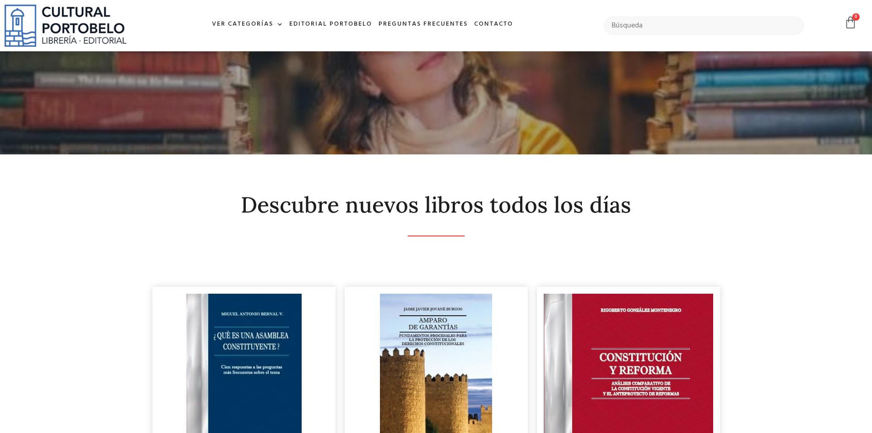
scroll to position [1969, 0]
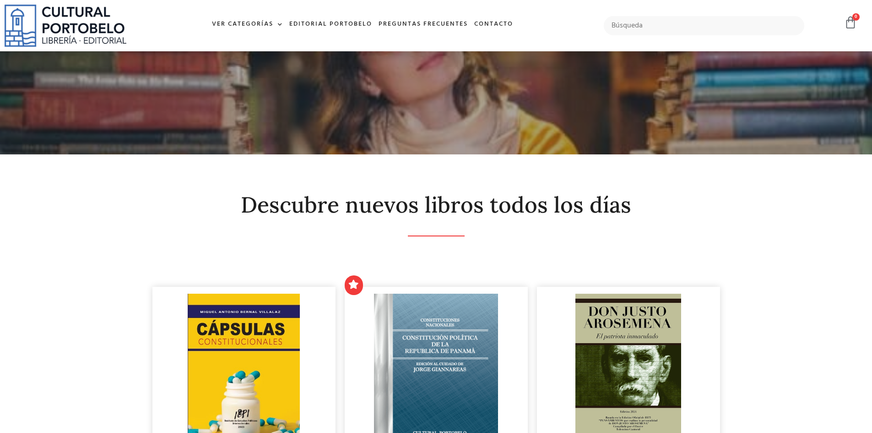
scroll to position [1877, 0]
